Goal: Communication & Community: Answer question/provide support

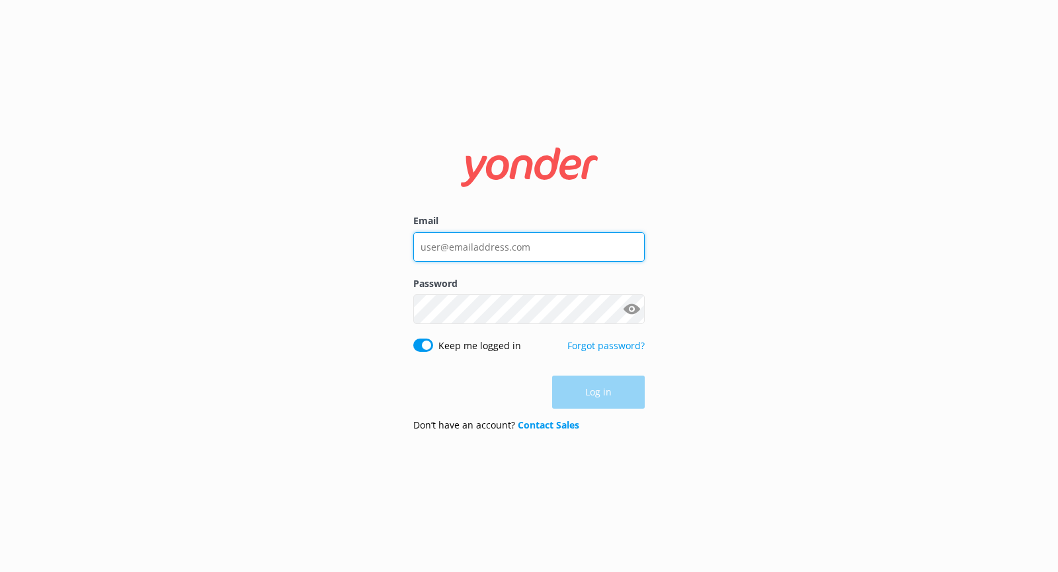
type input "[EMAIL_ADDRESS][DOMAIN_NAME]"
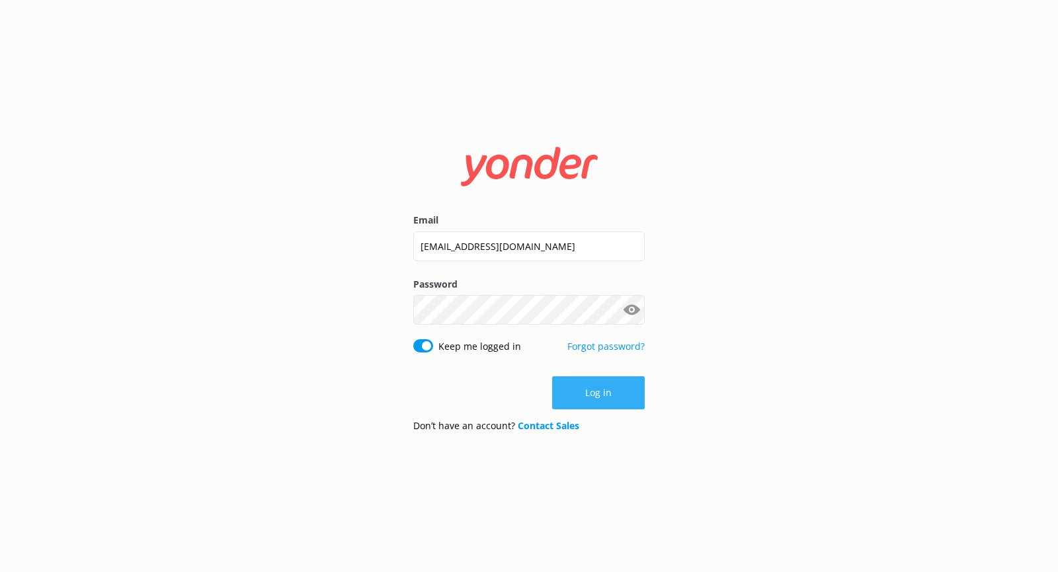
click at [599, 398] on div "Log in" at bounding box center [529, 392] width 232 height 33
click at [591, 389] on button "Log in" at bounding box center [598, 392] width 93 height 33
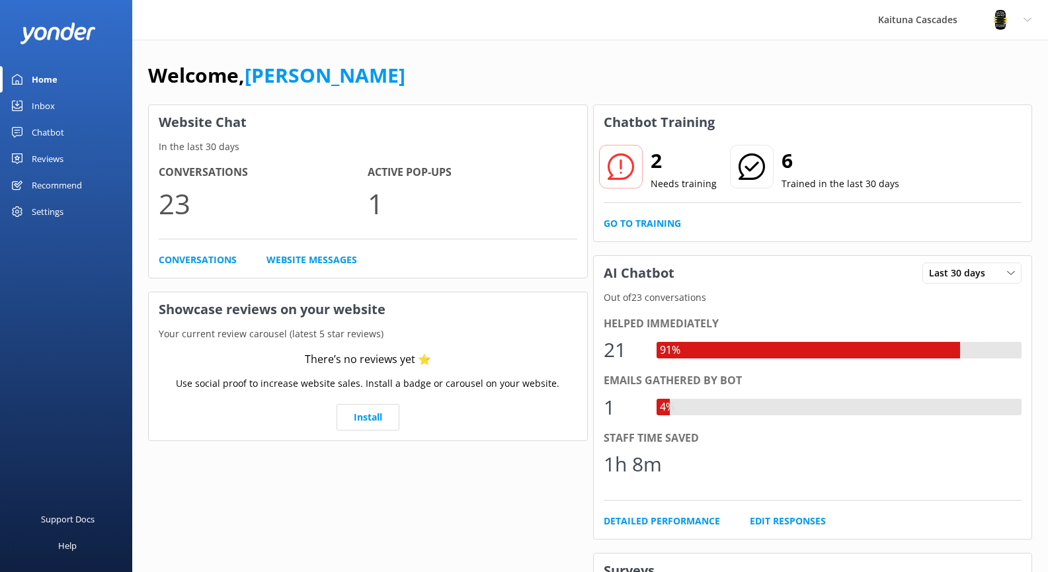
click at [626, 163] on icon at bounding box center [621, 166] width 26 height 26
click at [660, 183] on p "Needs training" at bounding box center [684, 184] width 66 height 15
click at [635, 171] on div at bounding box center [621, 167] width 44 height 44
click at [634, 169] on div at bounding box center [621, 167] width 44 height 44
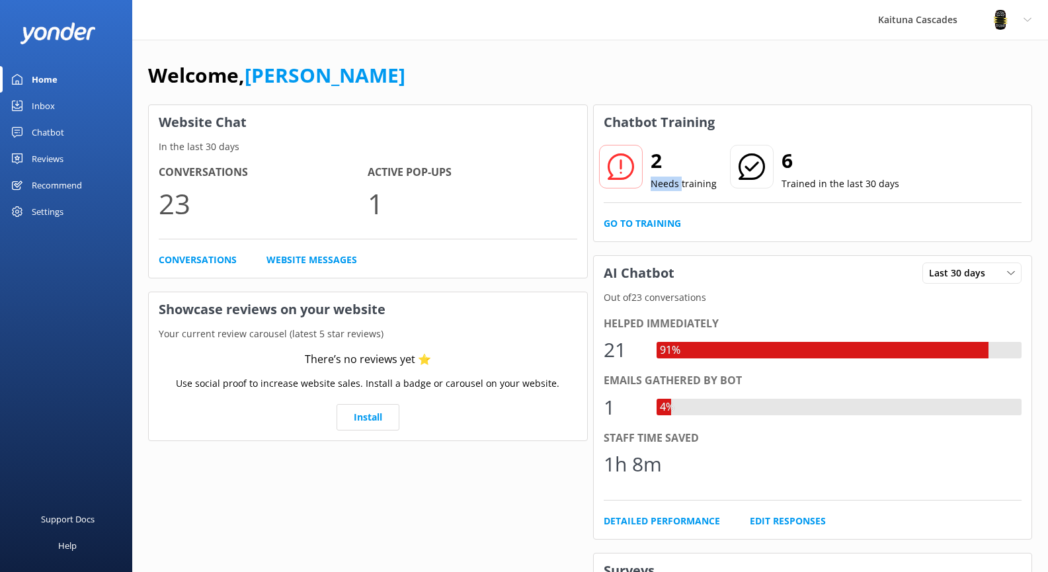
drag, startPoint x: 681, startPoint y: 182, endPoint x: 677, endPoint y: 169, distance: 13.2
click at [677, 169] on div "2 Needs training" at bounding box center [684, 168] width 66 height 46
click at [608, 153] on div at bounding box center [621, 167] width 44 height 44
click at [40, 103] on div "Inbox" at bounding box center [43, 106] width 23 height 26
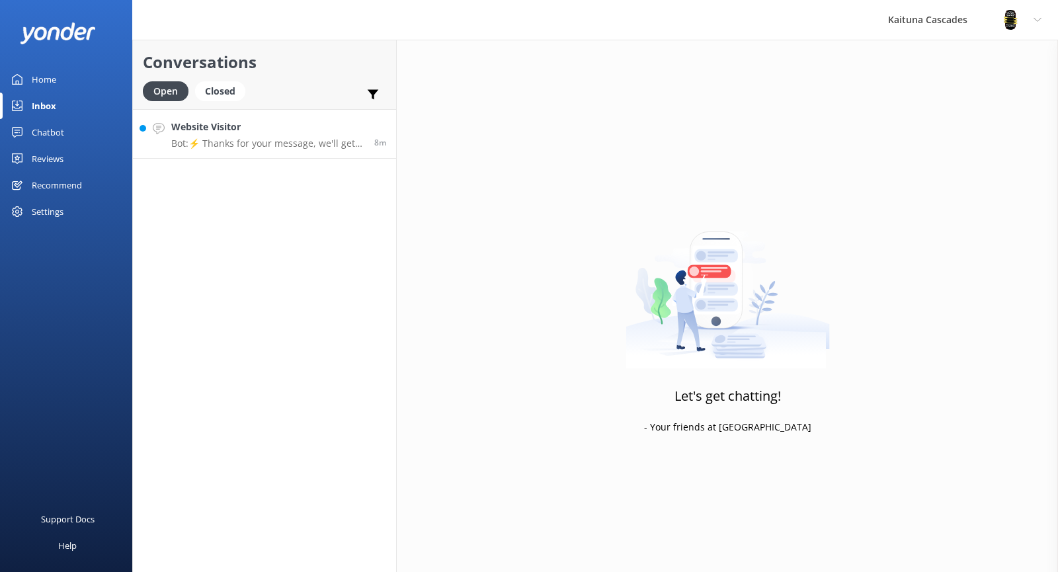
click at [253, 143] on p "Bot: ⚡ Thanks for your message, we'll get back to you as soon as we can. You're…" at bounding box center [267, 144] width 193 height 12
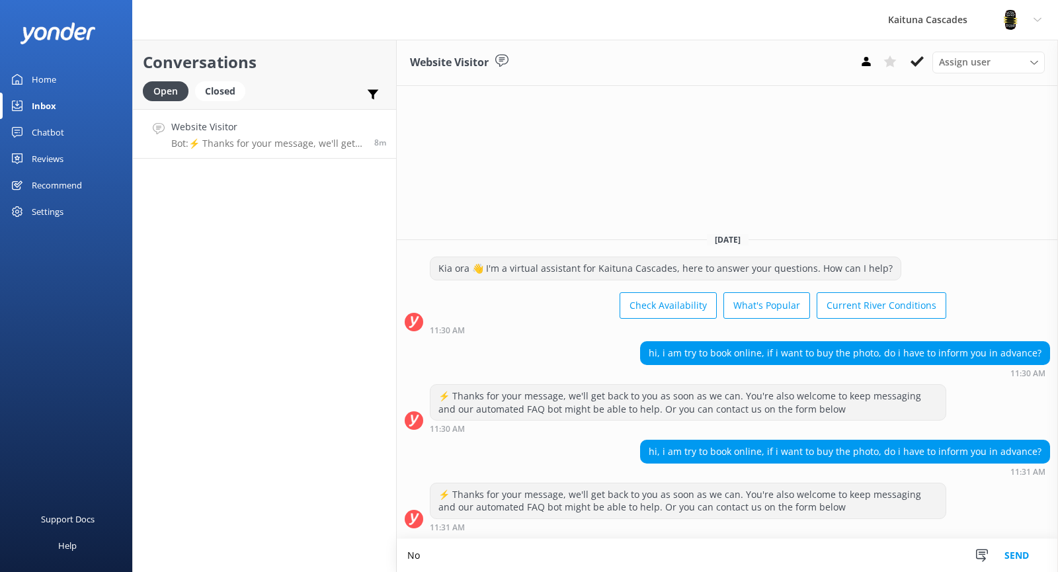
type textarea "N"
click at [710, 553] on textarea "You can buy photos after the rafting trip. Some one will drive the bus 7 take p…" at bounding box center [728, 555] width 662 height 33
click at [461, 556] on textarea "You can buy photos after the rafting trip. Some one will drive the bus & take p…" at bounding box center [728, 555] width 662 height 33
click at [796, 558] on textarea "You can buy the photos after the rafting trip. Some one will drive the bus & ta…" at bounding box center [728, 555] width 662 height 33
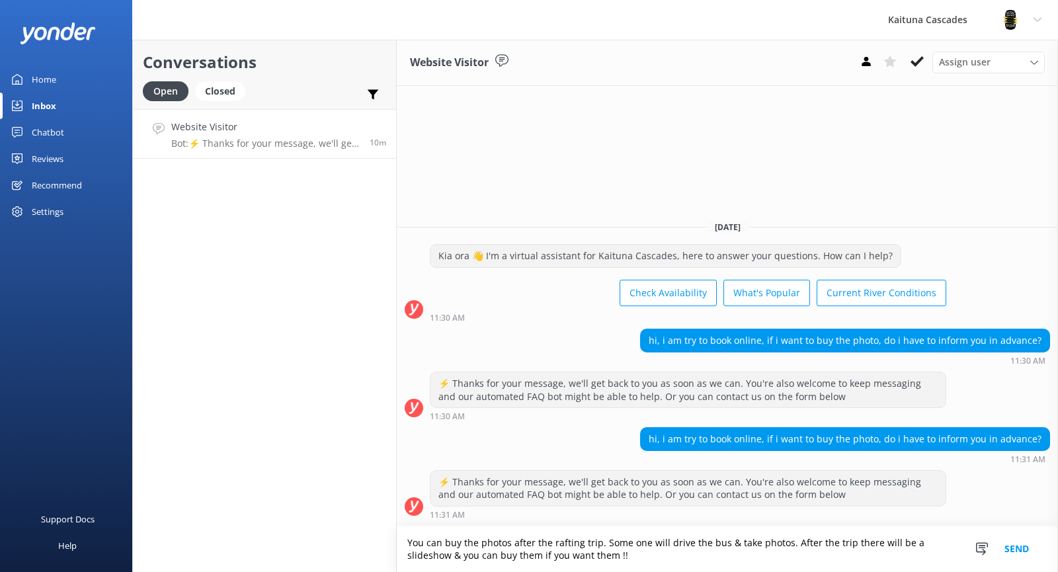
type textarea "You can buy the photos after the rafting trip. Some one will drive the bus & ta…"
click at [1011, 551] on button "Send" at bounding box center [1017, 550] width 50 height 46
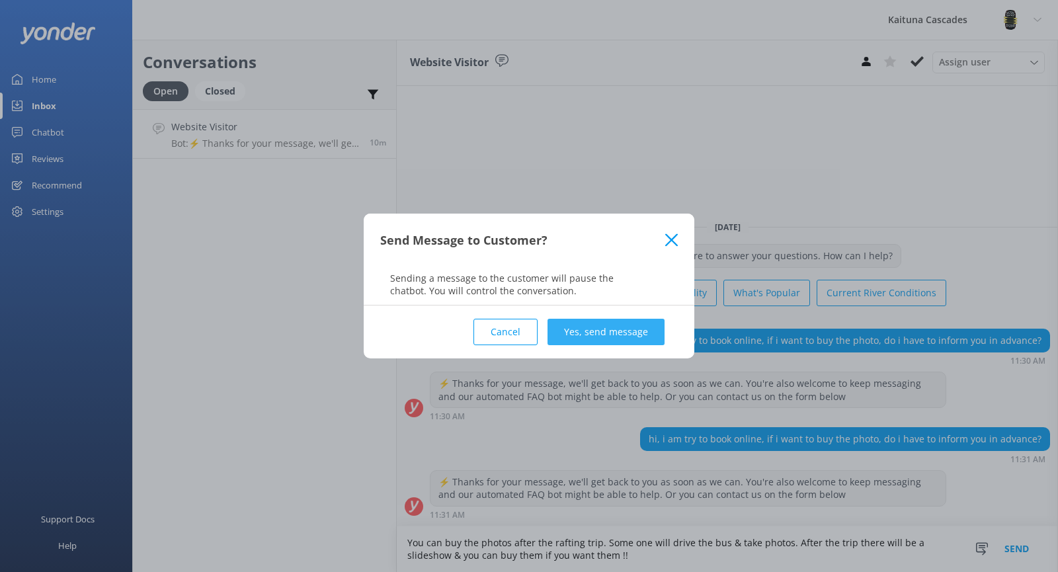
click at [624, 334] on button "Yes, send message" at bounding box center [606, 332] width 117 height 26
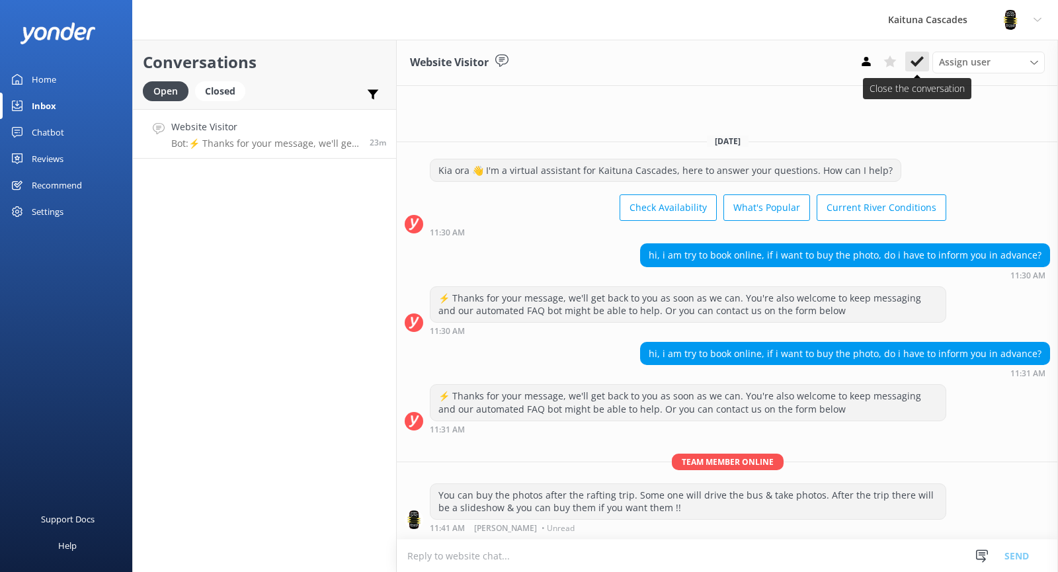
click at [915, 61] on icon at bounding box center [917, 61] width 13 height 13
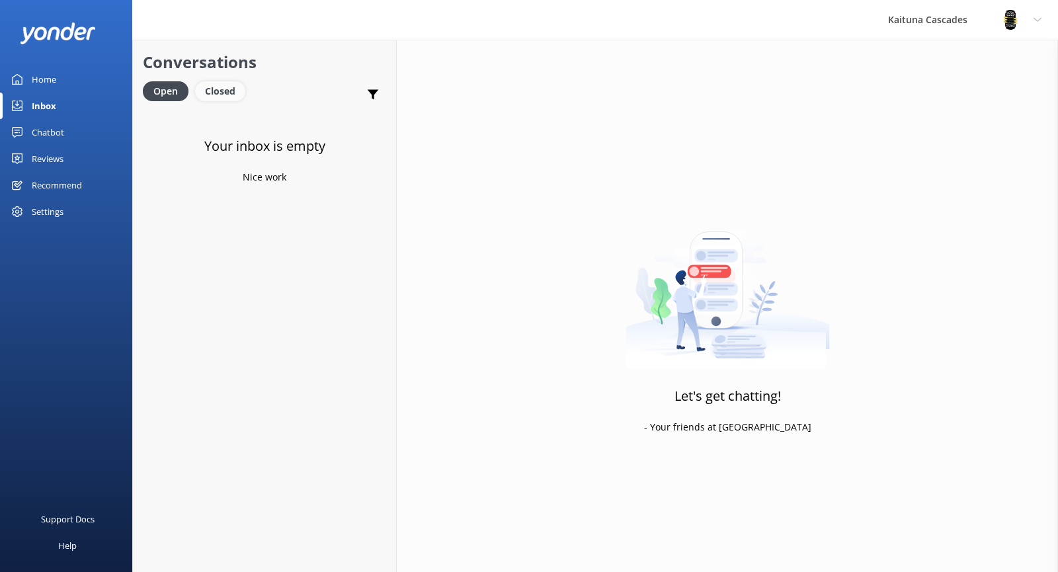
click at [217, 93] on div "Closed" at bounding box center [220, 91] width 50 height 20
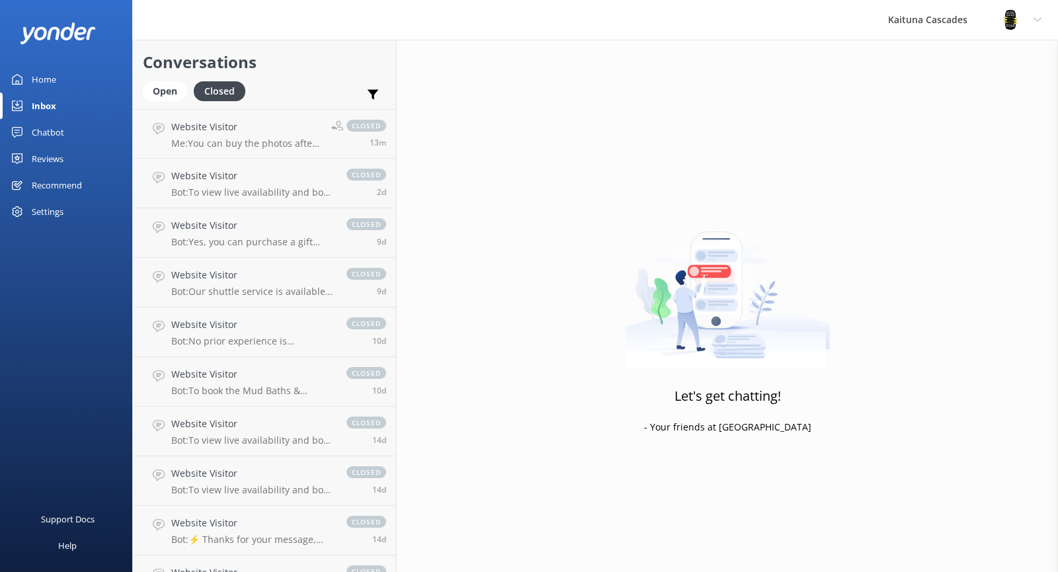
click at [50, 99] on div "Inbox" at bounding box center [44, 106] width 24 height 26
